Goal: Task Accomplishment & Management: Manage account settings

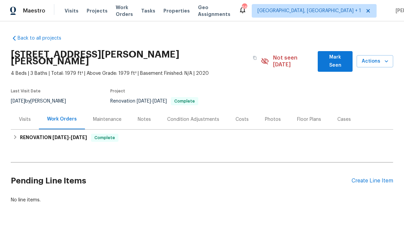
click at [270, 116] on div "Photos" at bounding box center [273, 119] width 16 height 7
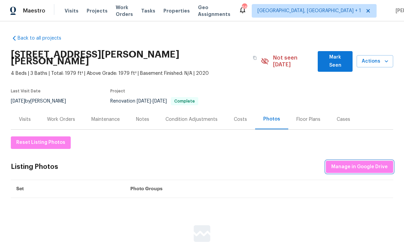
click at [355, 163] on span "Manage in Google Drive" at bounding box center [359, 167] width 57 height 8
click at [363, 163] on span "Manage in Google Drive" at bounding box center [359, 167] width 57 height 8
click at [365, 163] on span "Manage in Google Drive" at bounding box center [359, 167] width 57 height 8
click at [359, 164] on button "Manage in Google Drive" at bounding box center [359, 167] width 67 height 13
click at [146, 109] on div "Notes" at bounding box center [142, 119] width 29 height 20
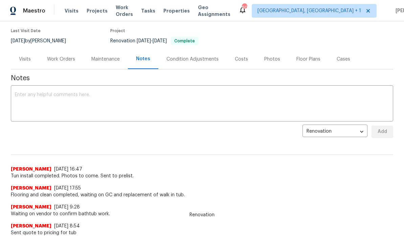
scroll to position [60, 0]
click at [32, 93] on textarea at bounding box center [202, 105] width 374 height 24
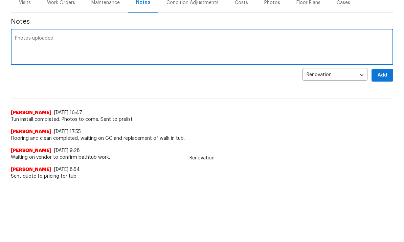
type textarea "Photos uploaded."
click at [387, 128] on span "Add" at bounding box center [382, 132] width 11 height 8
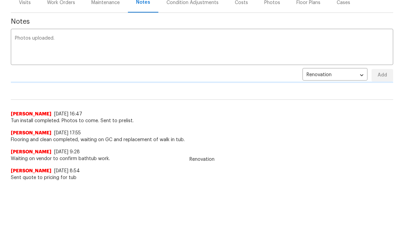
scroll to position [57, 0]
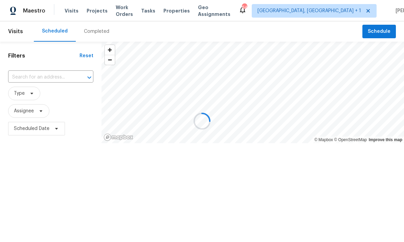
click at [96, 10] on div at bounding box center [202, 121] width 404 height 242
click at [95, 13] on div at bounding box center [202, 121] width 404 height 242
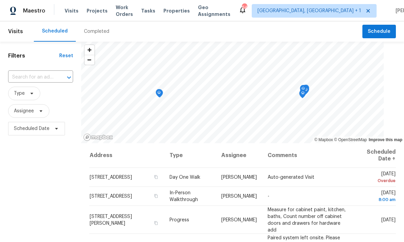
click at [91, 11] on span "Projects" at bounding box center [97, 10] width 21 height 7
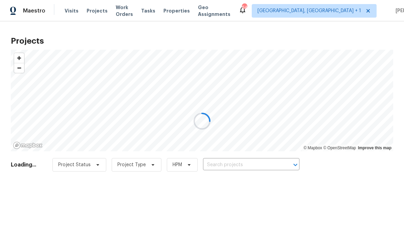
click at [240, 166] on div at bounding box center [202, 121] width 404 height 242
click at [228, 162] on div at bounding box center [202, 121] width 404 height 242
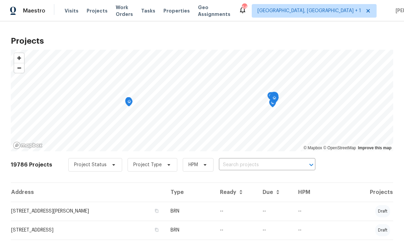
click at [258, 164] on input "text" at bounding box center [257, 165] width 77 height 10
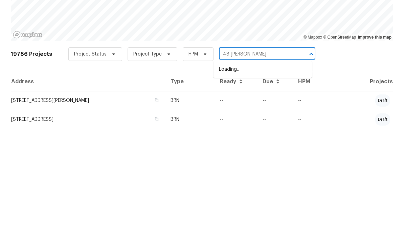
type input "48 [PERSON_NAME]"
click at [276, 175] on li "[STREET_ADDRESS][PERSON_NAME][PERSON_NAME]" at bounding box center [263, 184] width 98 height 18
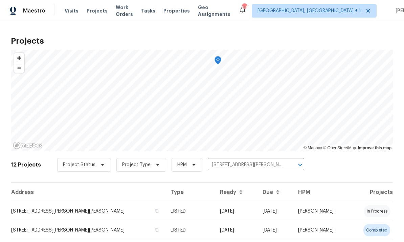
click at [93, 209] on td "[STREET_ADDRESS][PERSON_NAME][PERSON_NAME]" at bounding box center [88, 211] width 154 height 19
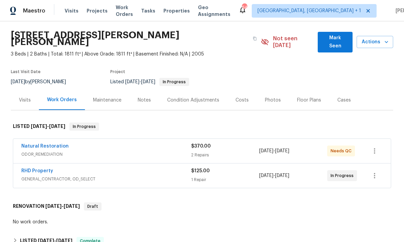
scroll to position [20, 0]
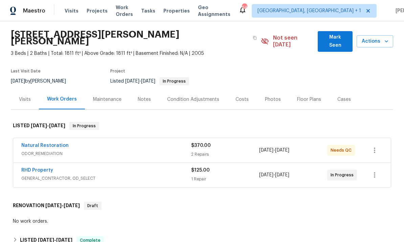
click at [57, 143] on link "Natural Restoration" at bounding box center [44, 145] width 47 height 5
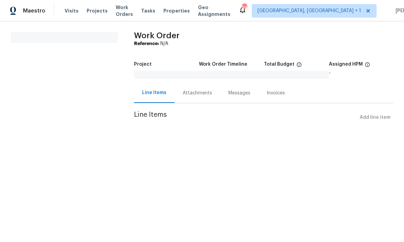
click at [196, 93] on div "Attachments" at bounding box center [197, 93] width 29 height 7
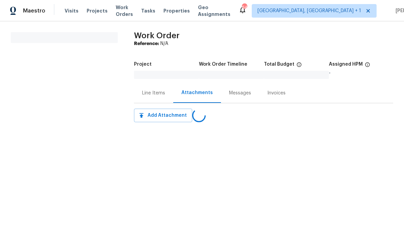
click at [159, 96] on div "Line Items" at bounding box center [153, 93] width 39 height 20
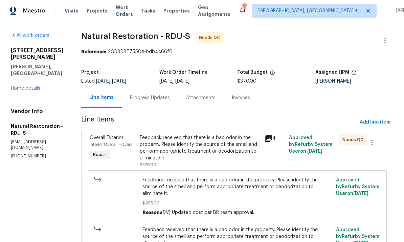
click at [223, 151] on div "Feedback received that there is a bad odor in the property. Please identify the…" at bounding box center [200, 147] width 120 height 27
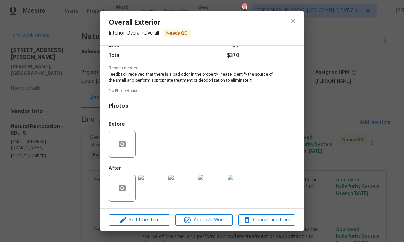
scroll to position [54, 0]
click at [154, 188] on img at bounding box center [151, 188] width 27 height 27
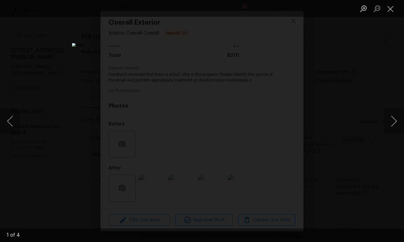
click at [394, 115] on button "Next image" at bounding box center [394, 121] width 20 height 27
click at [9, 127] on button "Previous image" at bounding box center [10, 121] width 20 height 27
click at [397, 115] on button "Next image" at bounding box center [394, 121] width 20 height 27
click at [396, 116] on button "Next image" at bounding box center [394, 121] width 20 height 27
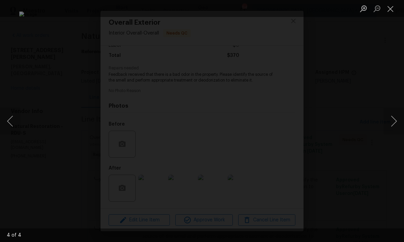
click at [398, 115] on button "Next image" at bounding box center [394, 121] width 20 height 27
click at [401, 112] on button "Next image" at bounding box center [394, 121] width 20 height 27
click at [381, 170] on div "Lightbox" at bounding box center [202, 121] width 404 height 242
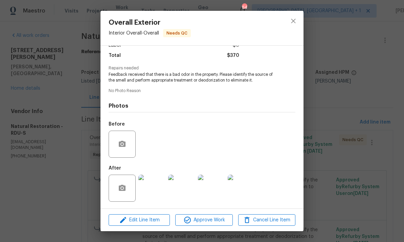
click at [391, 76] on div "Overall Exterior Interior Overall - Overall Needs QC Vendor Natural Restoration…" at bounding box center [202, 121] width 404 height 242
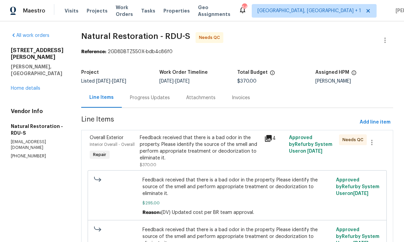
click at [157, 99] on div "Progress Updates" at bounding box center [150, 97] width 40 height 7
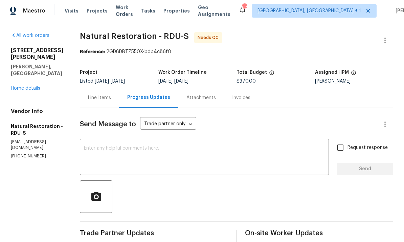
click at [32, 86] on link "Home details" at bounding box center [25, 88] width 29 height 5
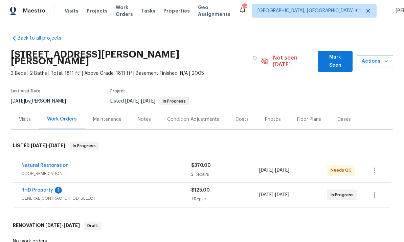
click at [45, 188] on link "RHD Property" at bounding box center [37, 190] width 32 height 5
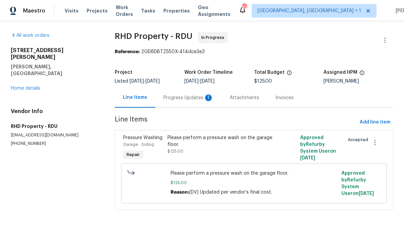
click at [185, 96] on div "Progress Updates 1" at bounding box center [188, 97] width 50 height 7
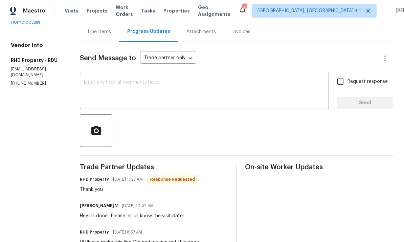
scroll to position [45, 0]
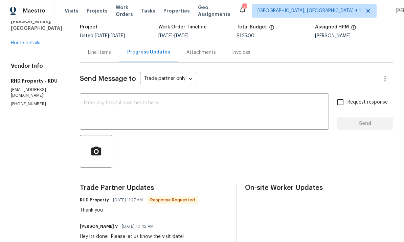
click at [111, 54] on div "Line Items" at bounding box center [99, 52] width 23 height 7
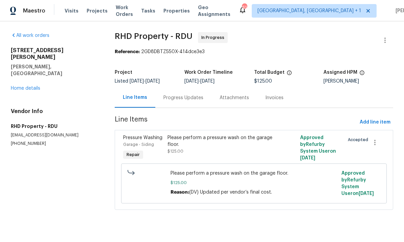
click at [31, 86] on link "Home details" at bounding box center [25, 88] width 29 height 5
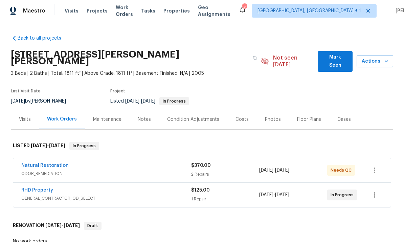
click at [56, 163] on link "Natural Restoration" at bounding box center [44, 165] width 47 height 5
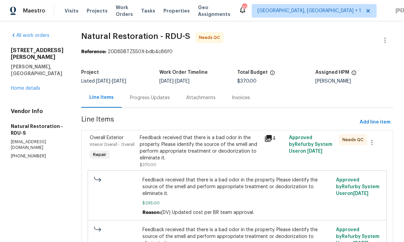
click at [223, 141] on div "Feedback received that there is a bad odor in the property. Please identify the…" at bounding box center [200, 147] width 120 height 27
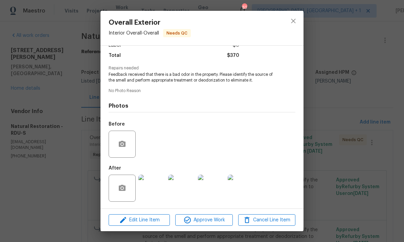
scroll to position [54, 0]
click at [216, 218] on span "Approve Work" at bounding box center [203, 220] width 53 height 8
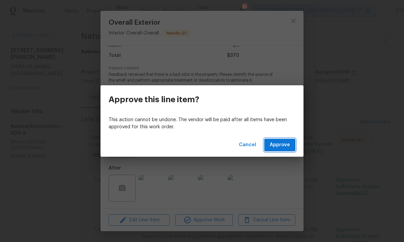
click at [279, 146] on span "Approve" at bounding box center [280, 145] width 20 height 8
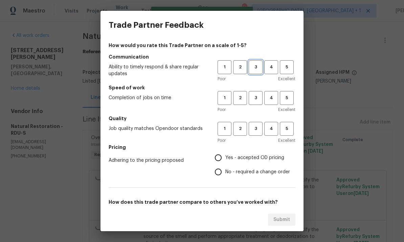
click at [258, 67] on span "3" at bounding box center [255, 67] width 13 height 8
click at [259, 97] on span "3" at bounding box center [255, 98] width 13 height 8
click at [258, 132] on span "3" at bounding box center [255, 129] width 13 height 8
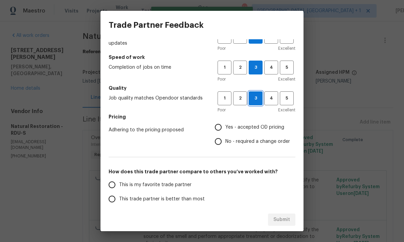
scroll to position [45, 0]
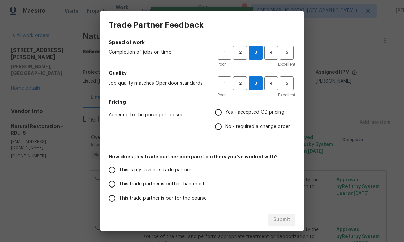
click at [224, 110] on input "Yes - accepted OD pricing" at bounding box center [218, 112] width 14 height 14
radio input "true"
click at [117, 198] on input "This trade partner is par for the course" at bounding box center [112, 198] width 14 height 14
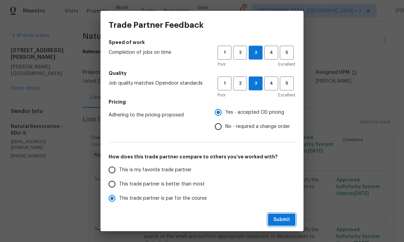
click at [284, 222] on span "Submit" at bounding box center [281, 220] width 17 height 8
radio input "true"
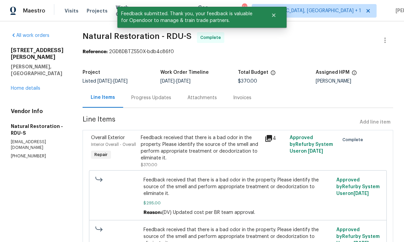
click at [27, 86] on link "Home details" at bounding box center [25, 88] width 29 height 5
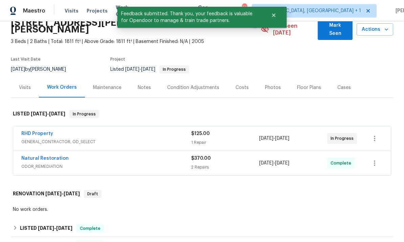
scroll to position [34, 0]
